Goal: Information Seeking & Learning: Learn about a topic

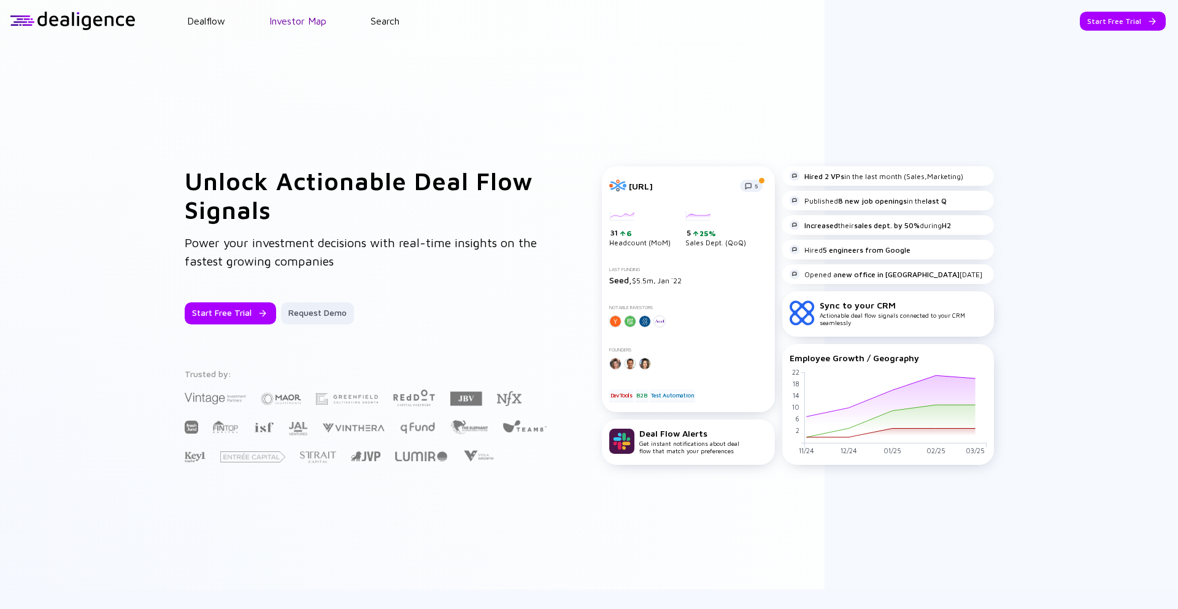
click at [311, 25] on link "Investor Map" at bounding box center [297, 20] width 57 height 11
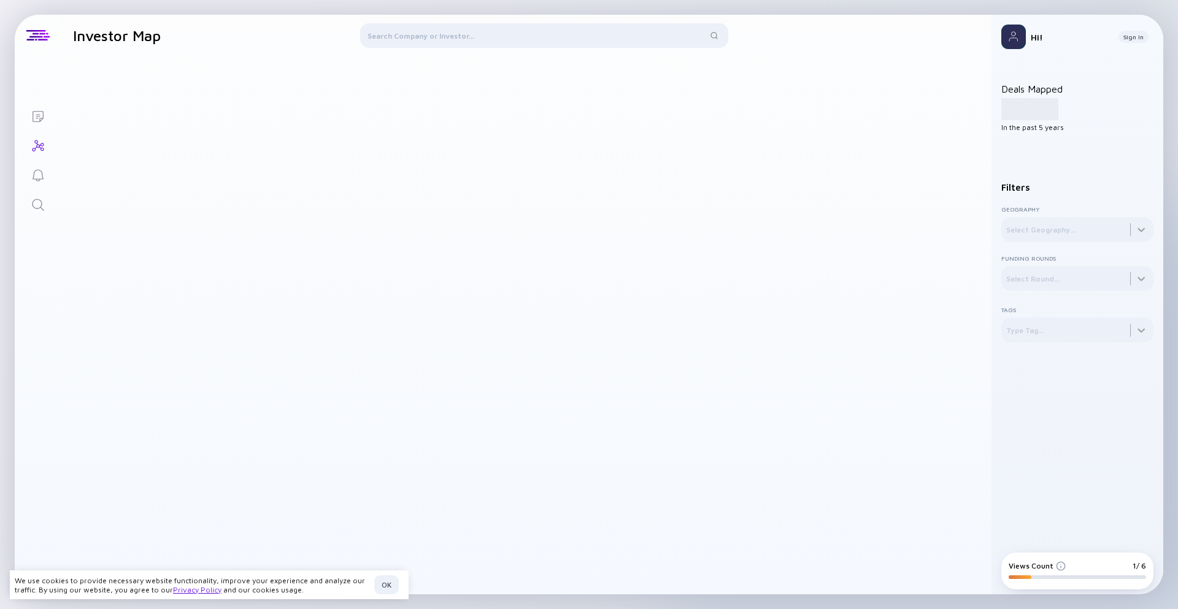
click at [427, 38] on div at bounding box center [544, 37] width 368 height 29
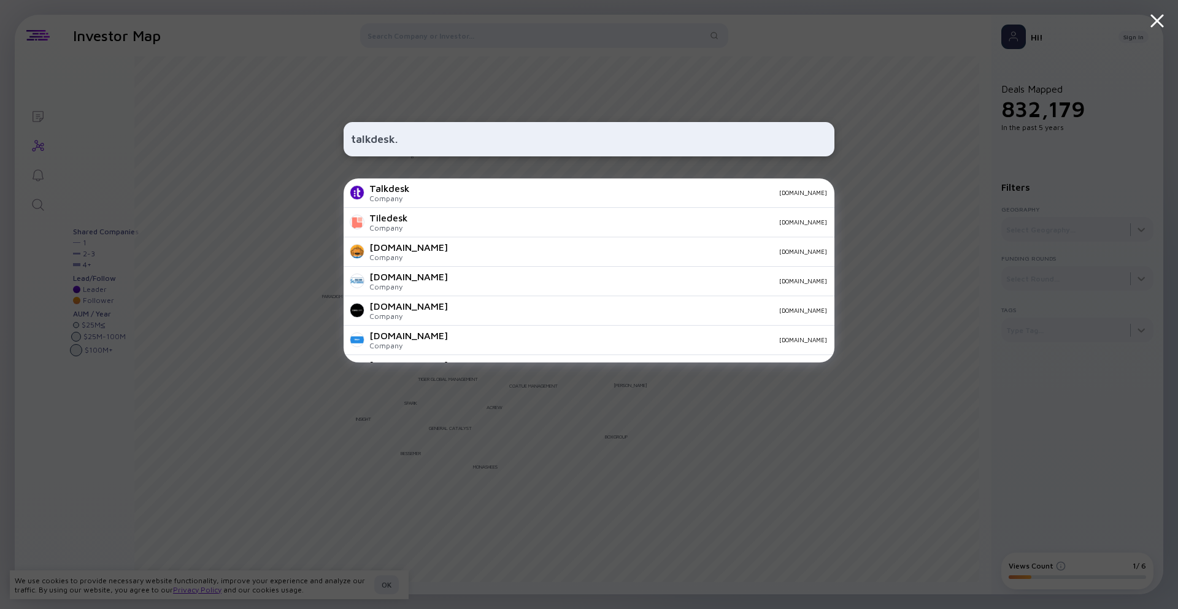
type input "talkdesk"
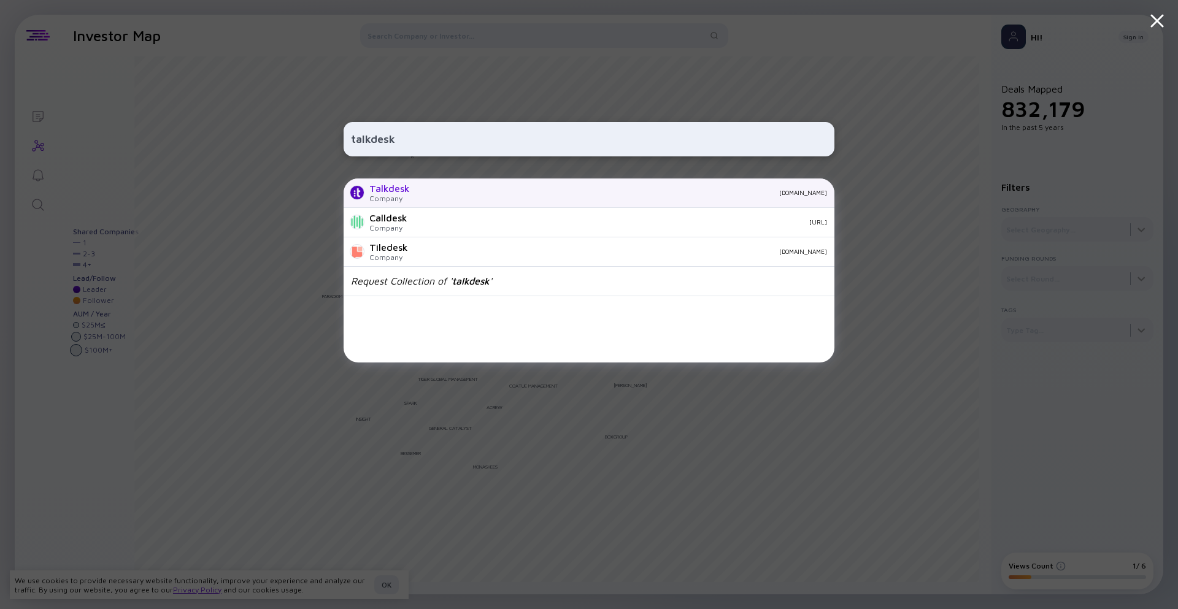
click at [393, 198] on div "Company" at bounding box center [389, 198] width 41 height 9
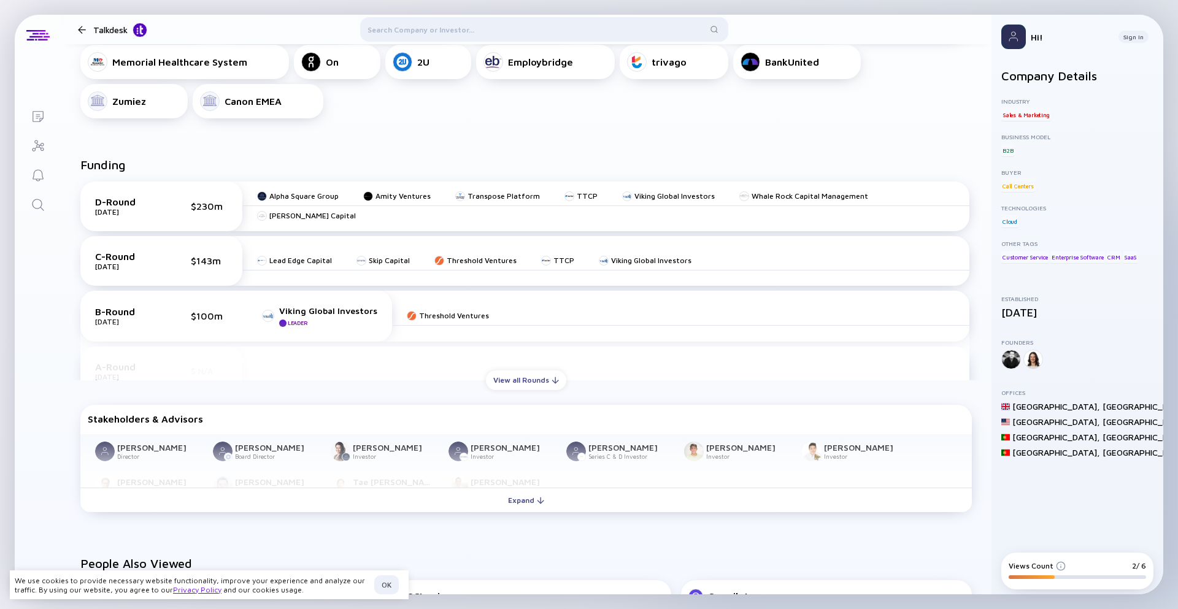
scroll to position [517, 0]
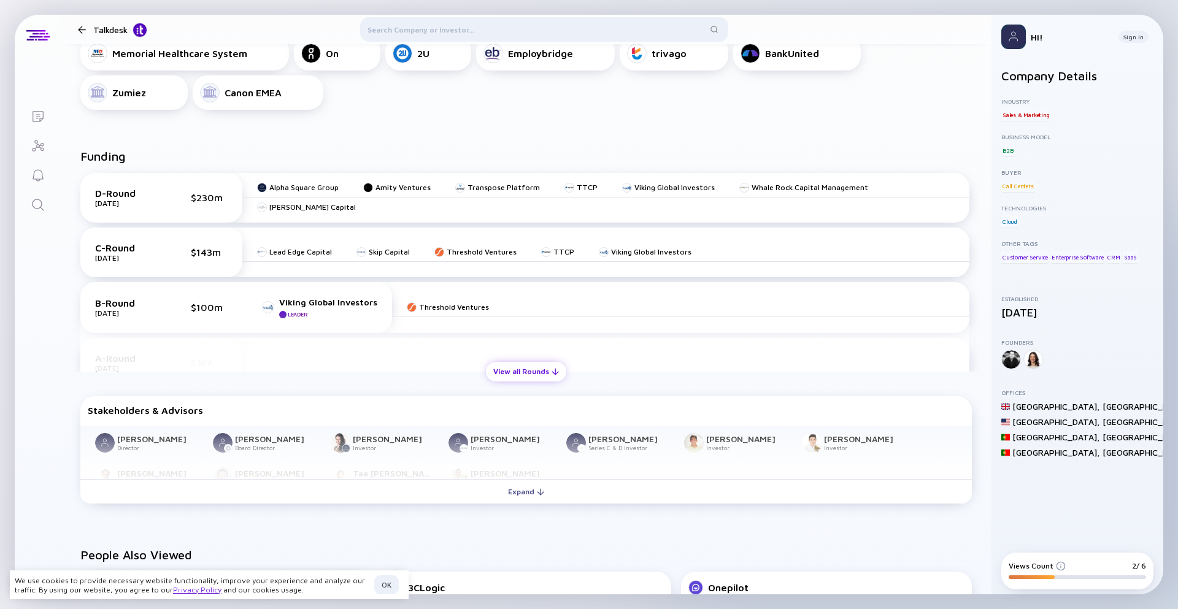
click at [528, 366] on div "View all Rounds" at bounding box center [526, 371] width 80 height 19
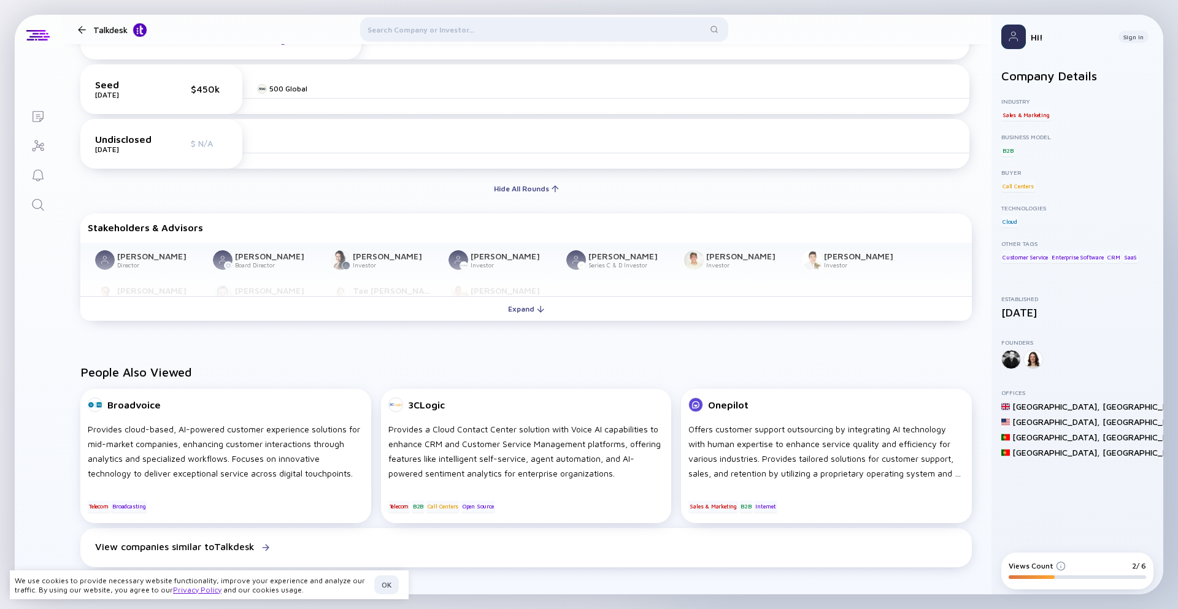
scroll to position [1034, 0]
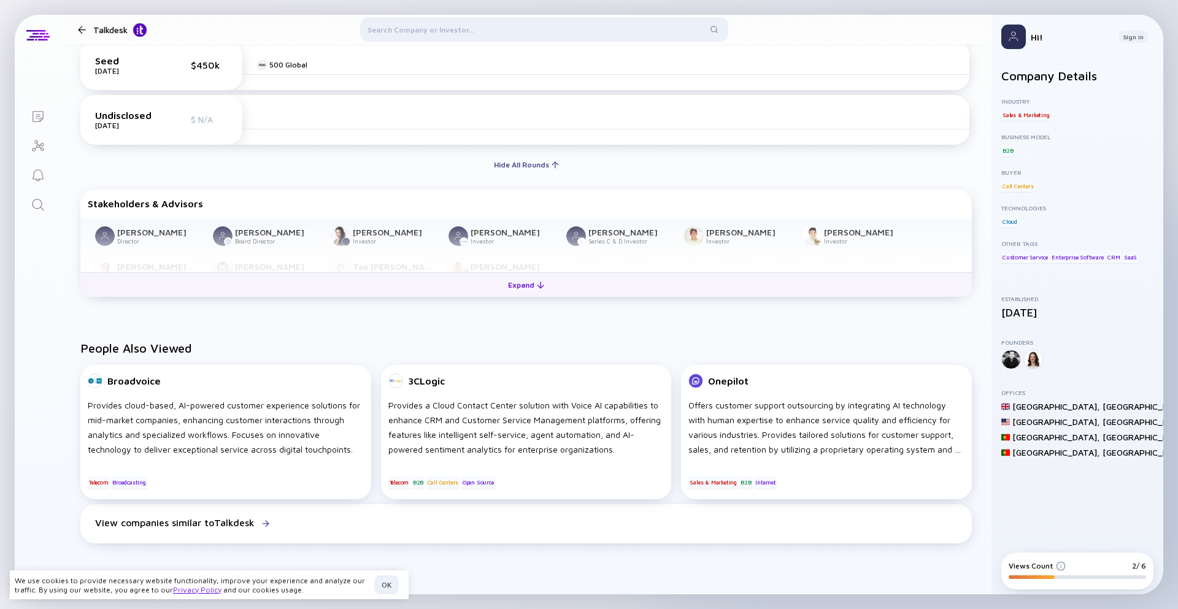
click at [527, 279] on div "Expand" at bounding box center [526, 285] width 51 height 19
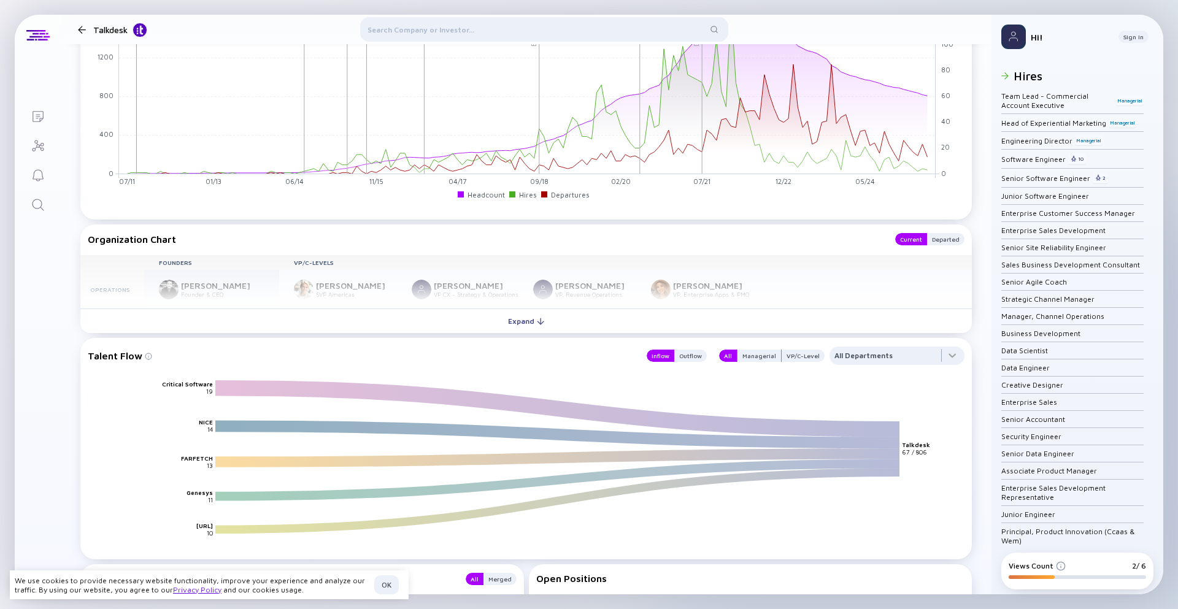
scroll to position [1816, 0]
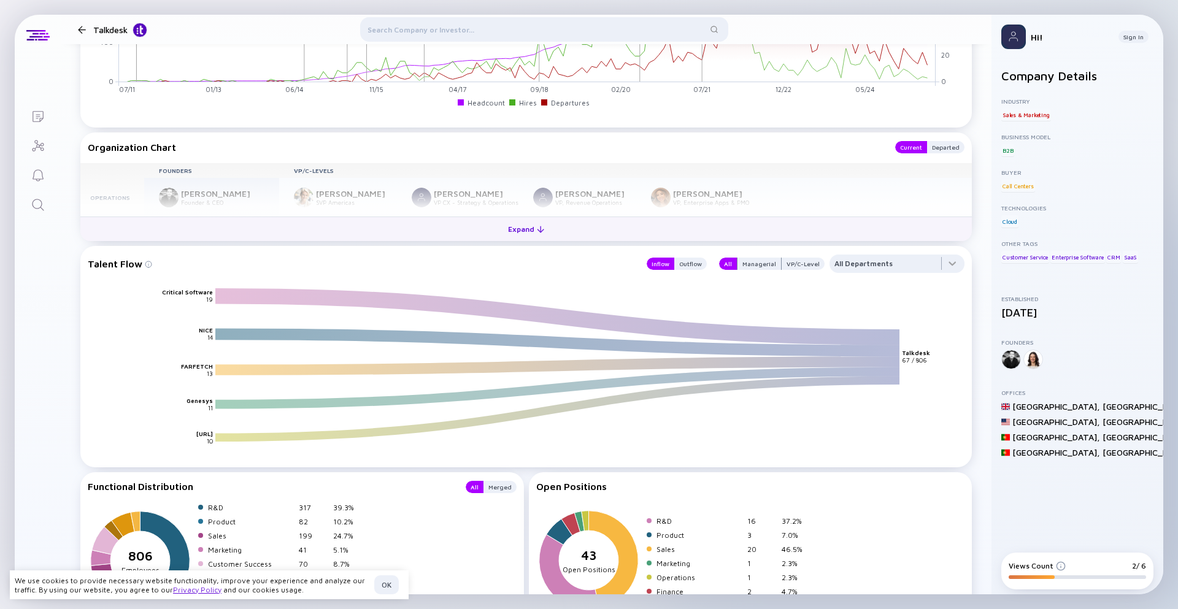
click at [542, 230] on div at bounding box center [540, 229] width 7 height 7
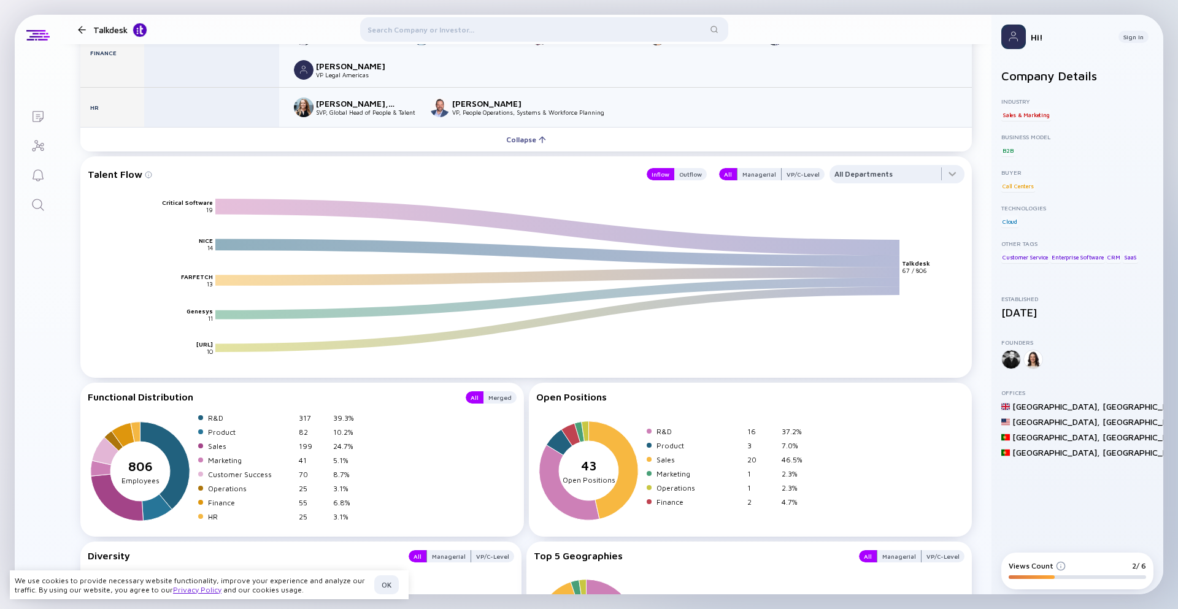
scroll to position [2456, 0]
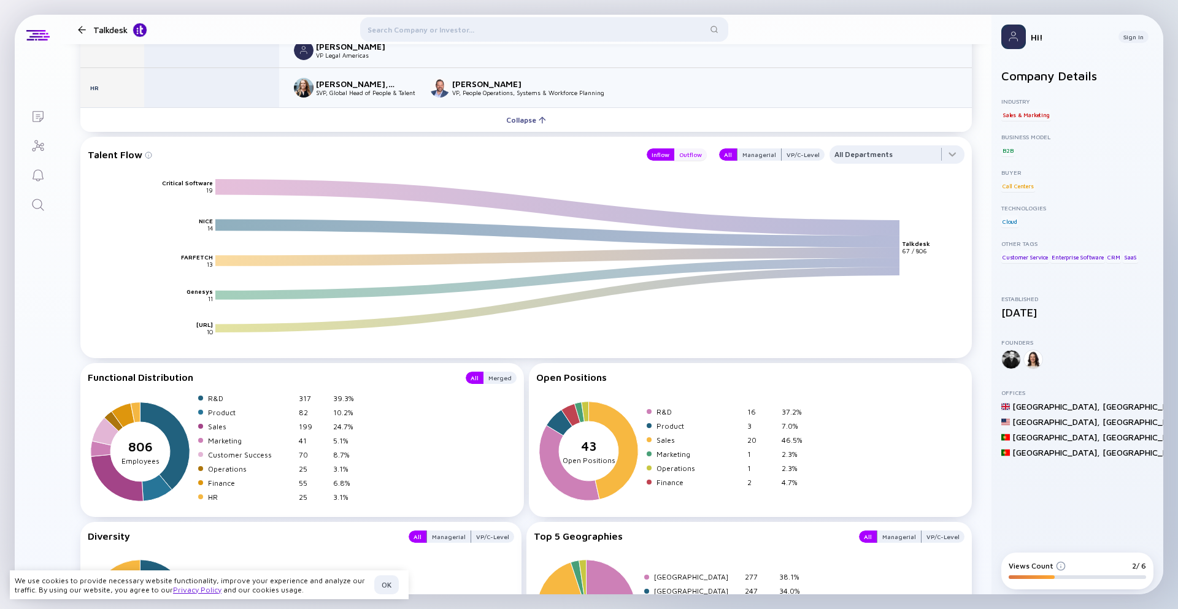
click at [693, 153] on div "Outflow" at bounding box center [690, 155] width 33 height 12
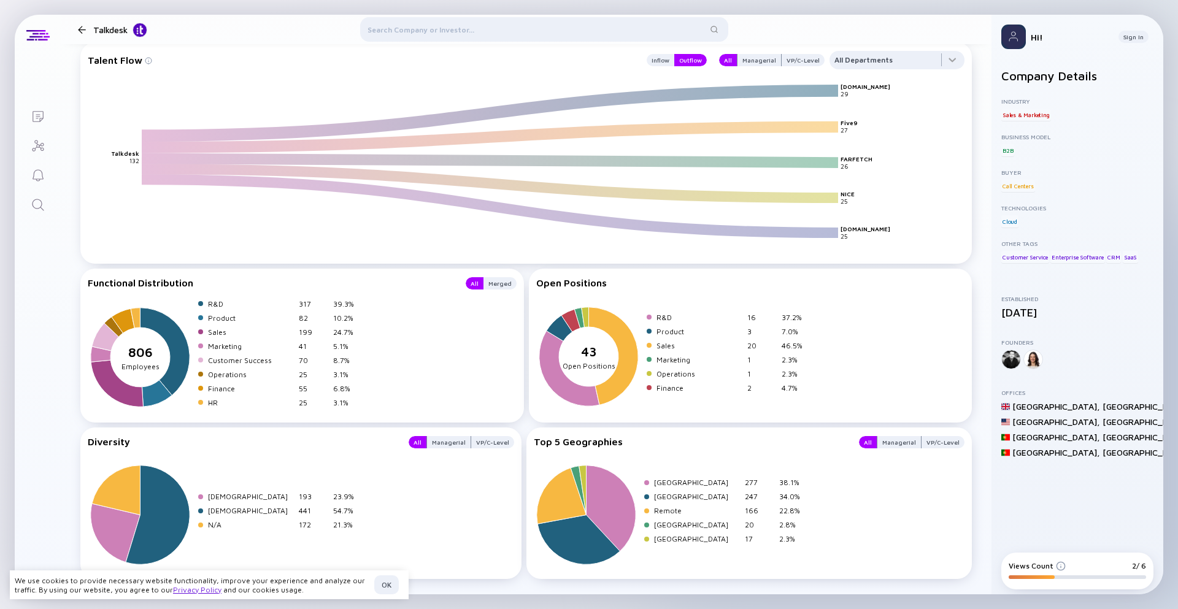
scroll to position [2584, 0]
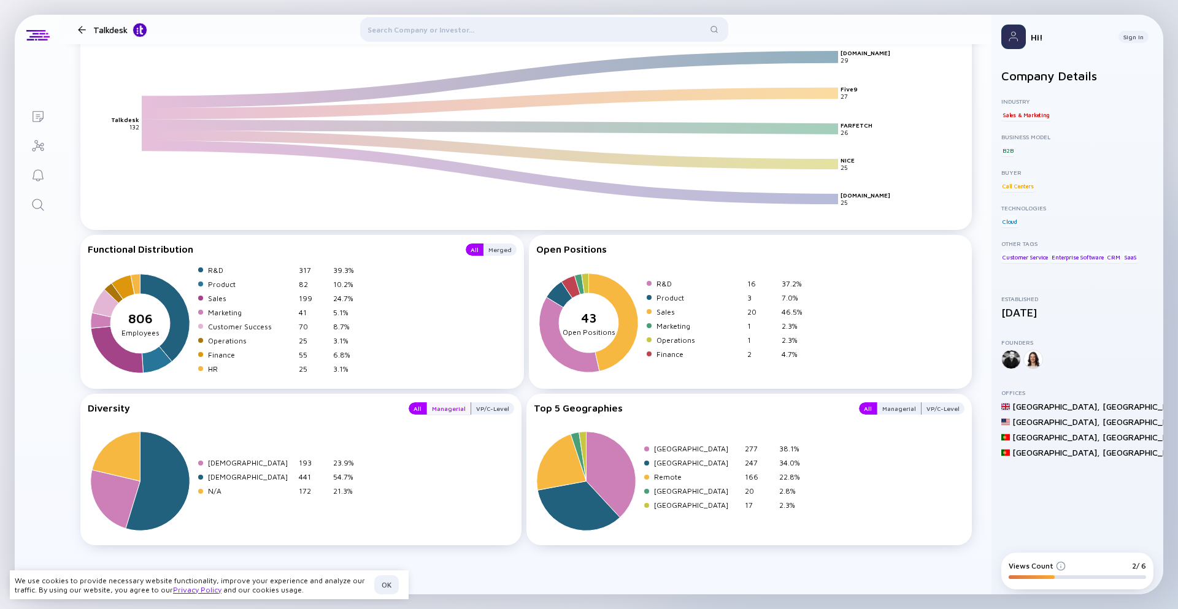
click at [450, 405] on div "Managerial" at bounding box center [449, 409] width 44 height 12
click at [420, 408] on div "All" at bounding box center [418, 409] width 18 height 12
click at [454, 411] on div "Managerial" at bounding box center [449, 409] width 44 height 12
click at [425, 411] on div "All" at bounding box center [418, 409] width 18 height 12
click at [483, 412] on div "VP/C-Level" at bounding box center [492, 409] width 43 height 12
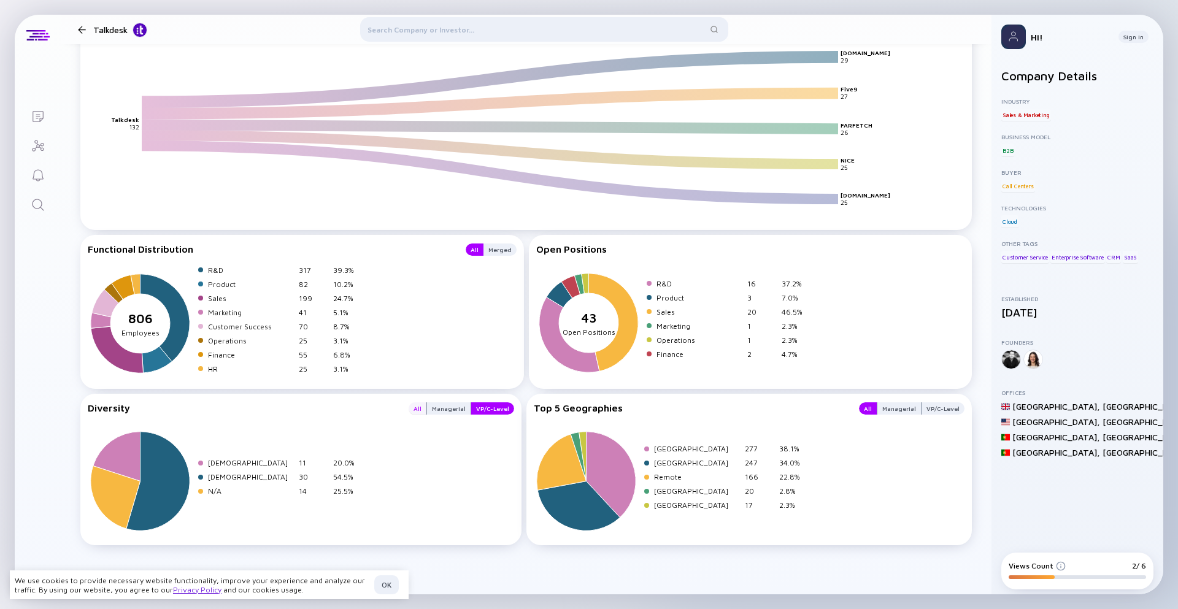
click at [423, 408] on div "All" at bounding box center [418, 409] width 18 height 12
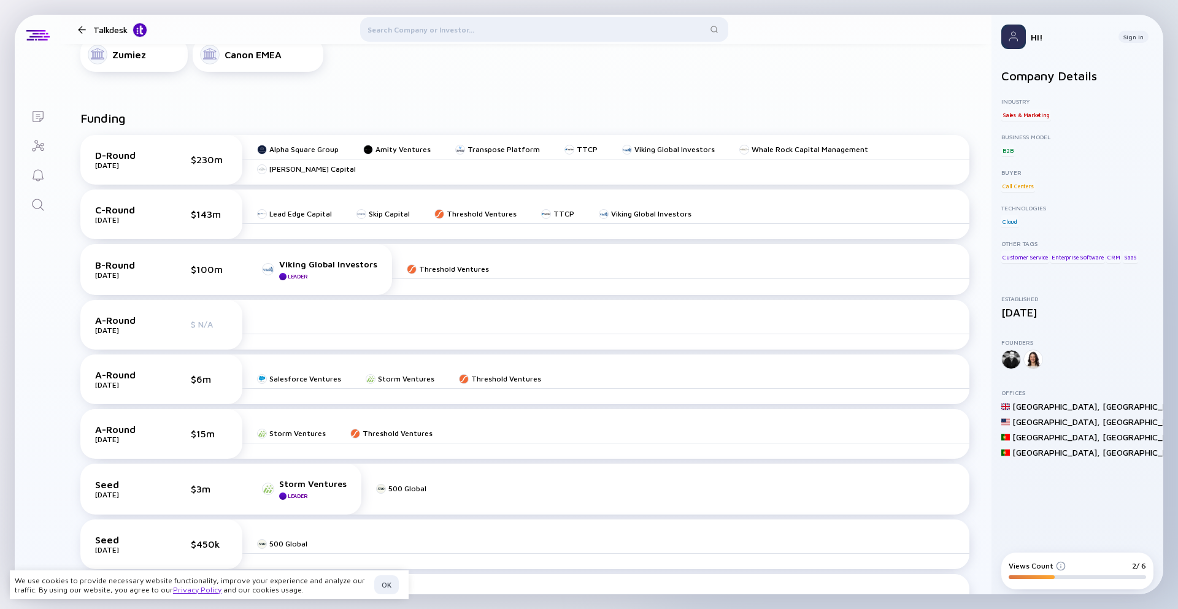
scroll to position [458, 0]
